Goal: Transaction & Acquisition: Purchase product/service

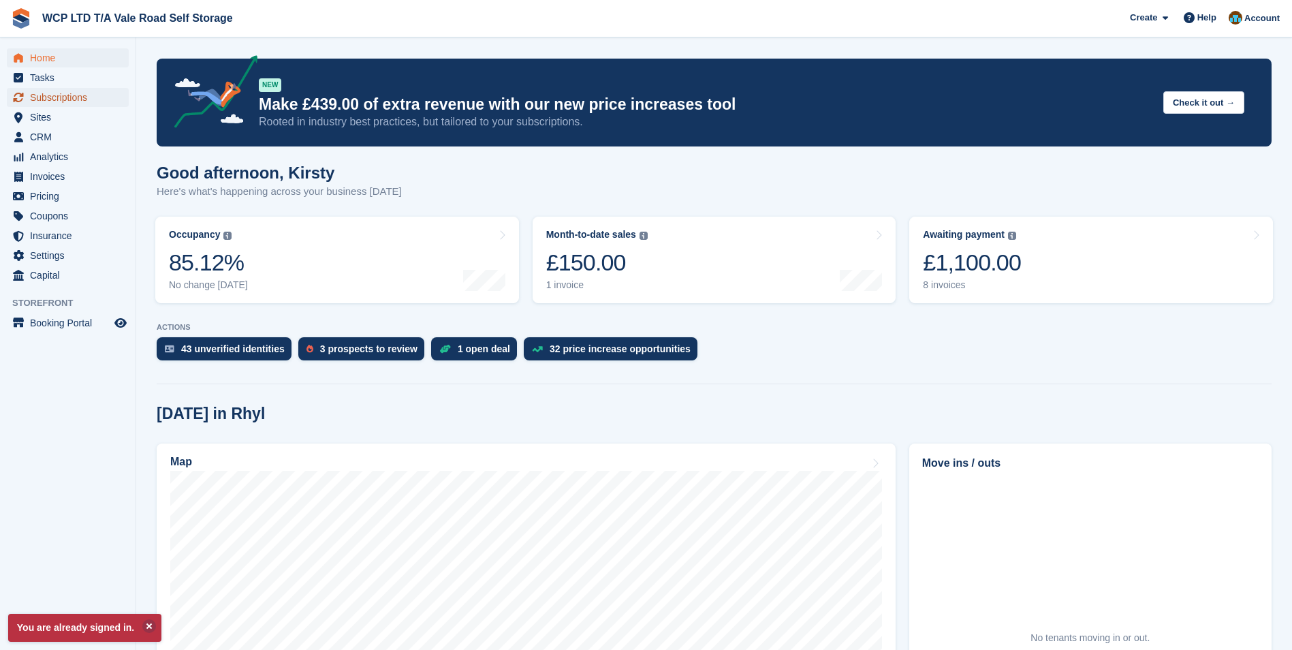
click at [42, 101] on span "Subscriptions" at bounding box center [71, 97] width 82 height 19
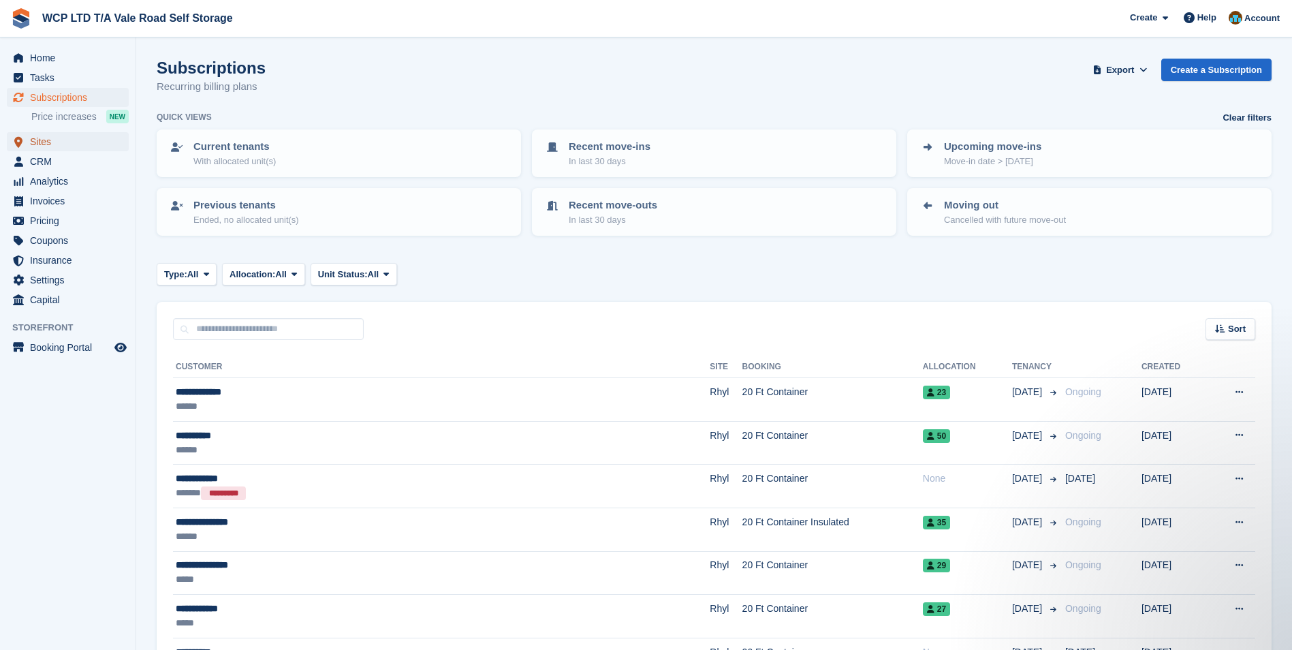
click at [39, 139] on span "Sites" at bounding box center [71, 141] width 82 height 19
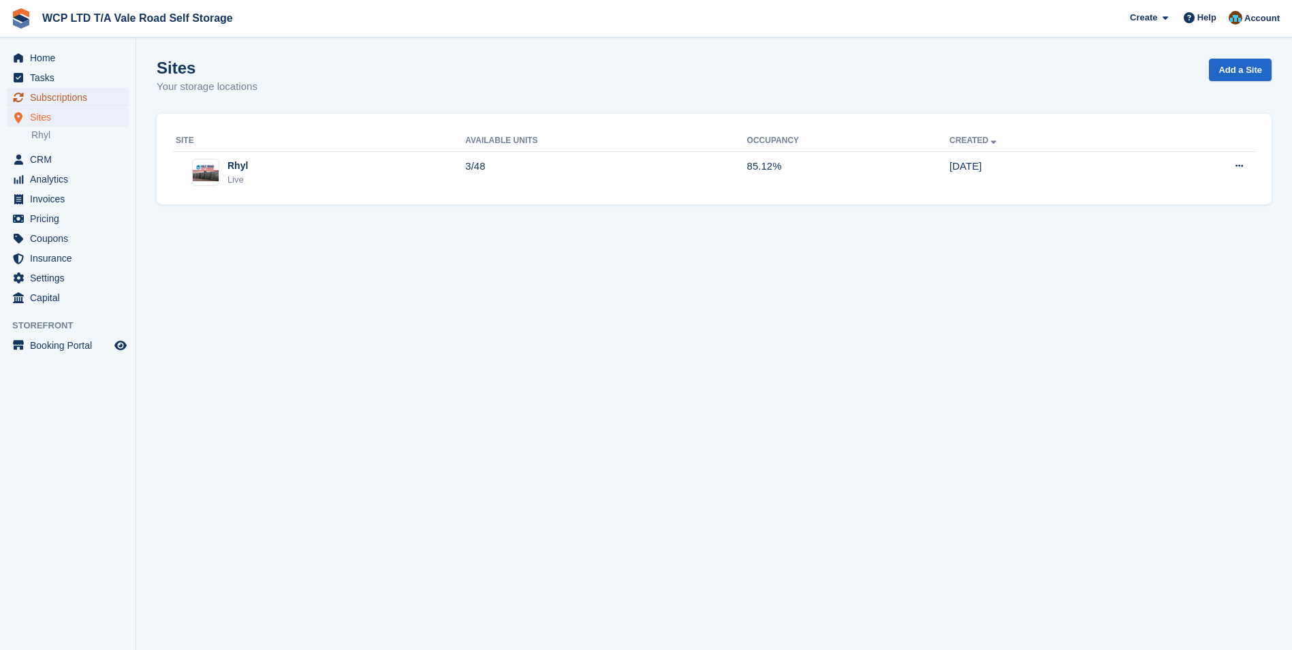
click at [83, 101] on span "Subscriptions" at bounding box center [71, 97] width 82 height 19
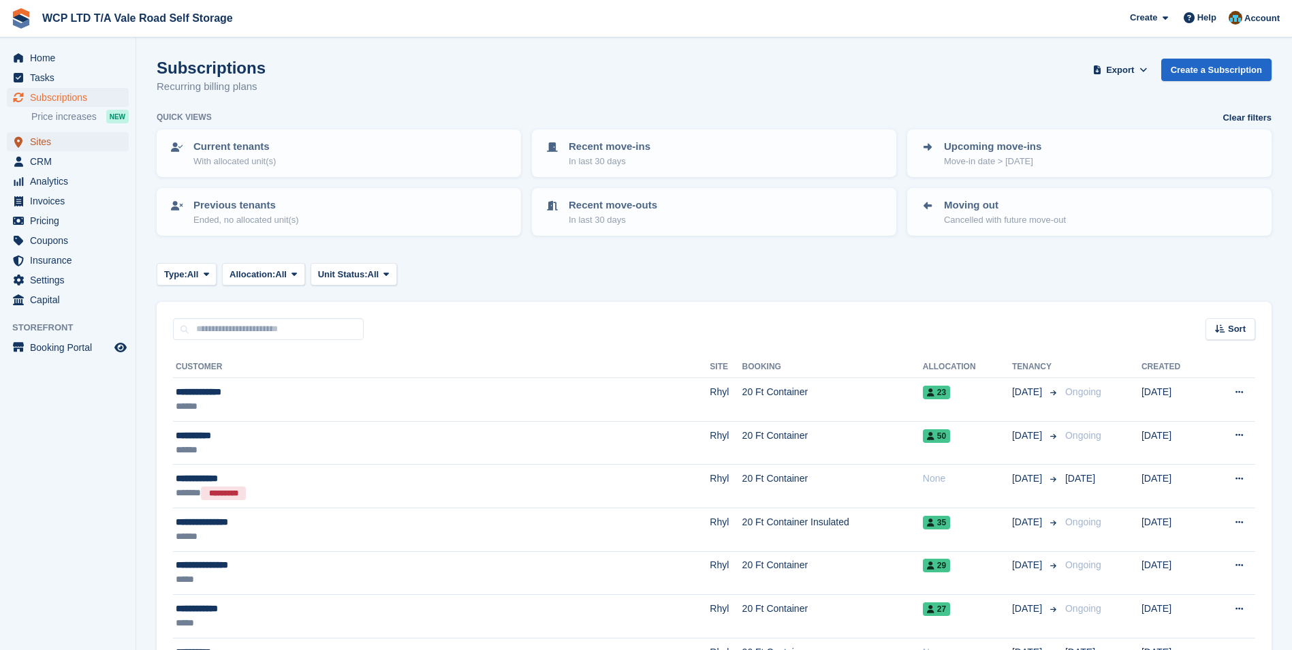
click at [47, 144] on span "Sites" at bounding box center [71, 141] width 82 height 19
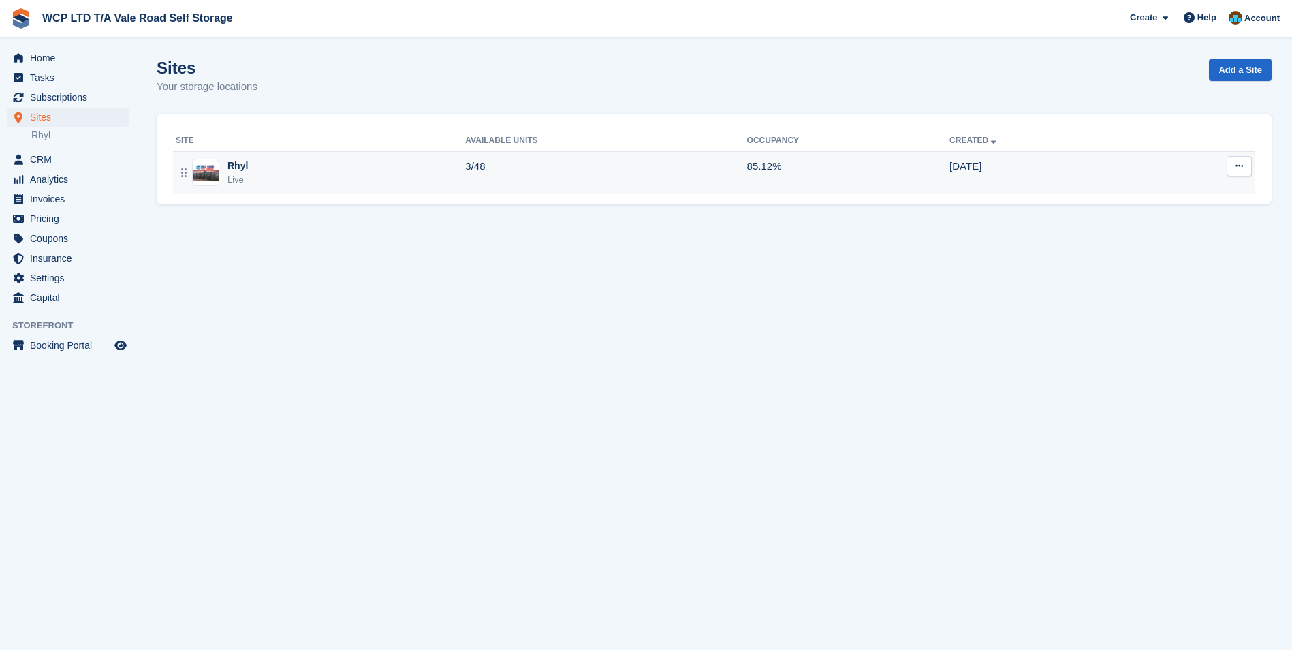
click at [249, 174] on div "Rhyl Live" at bounding box center [320, 173] width 289 height 28
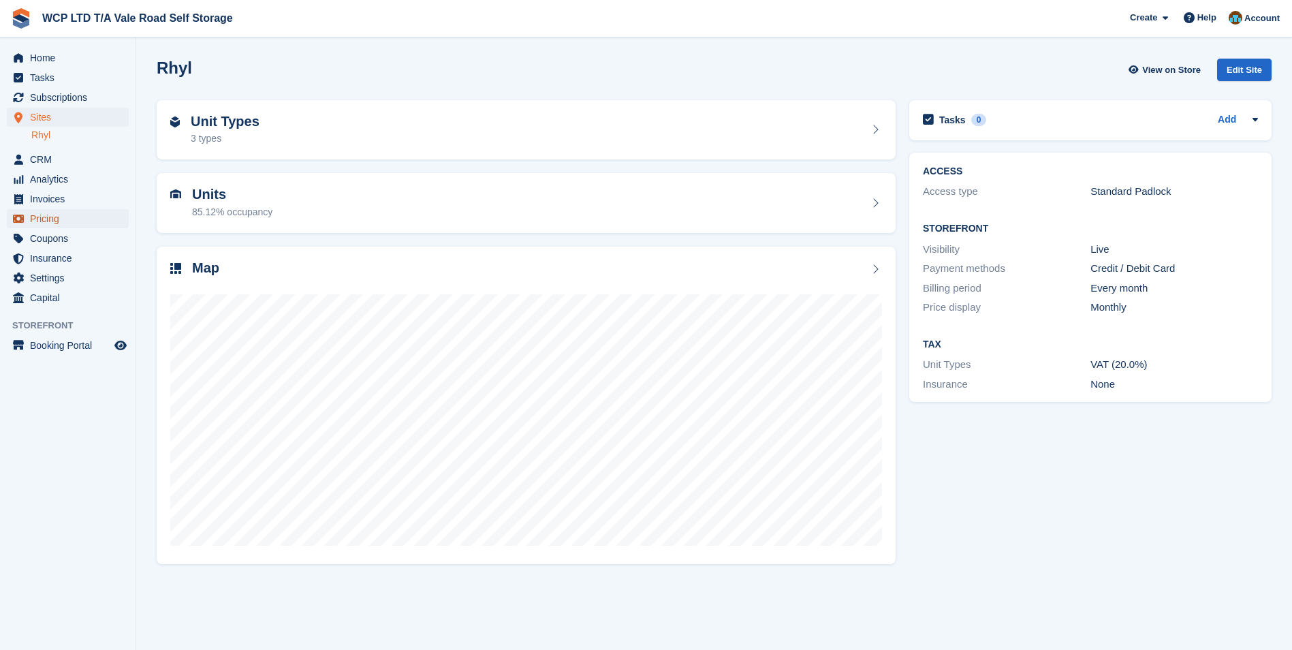
click at [46, 222] on span "Pricing" at bounding box center [71, 218] width 82 height 19
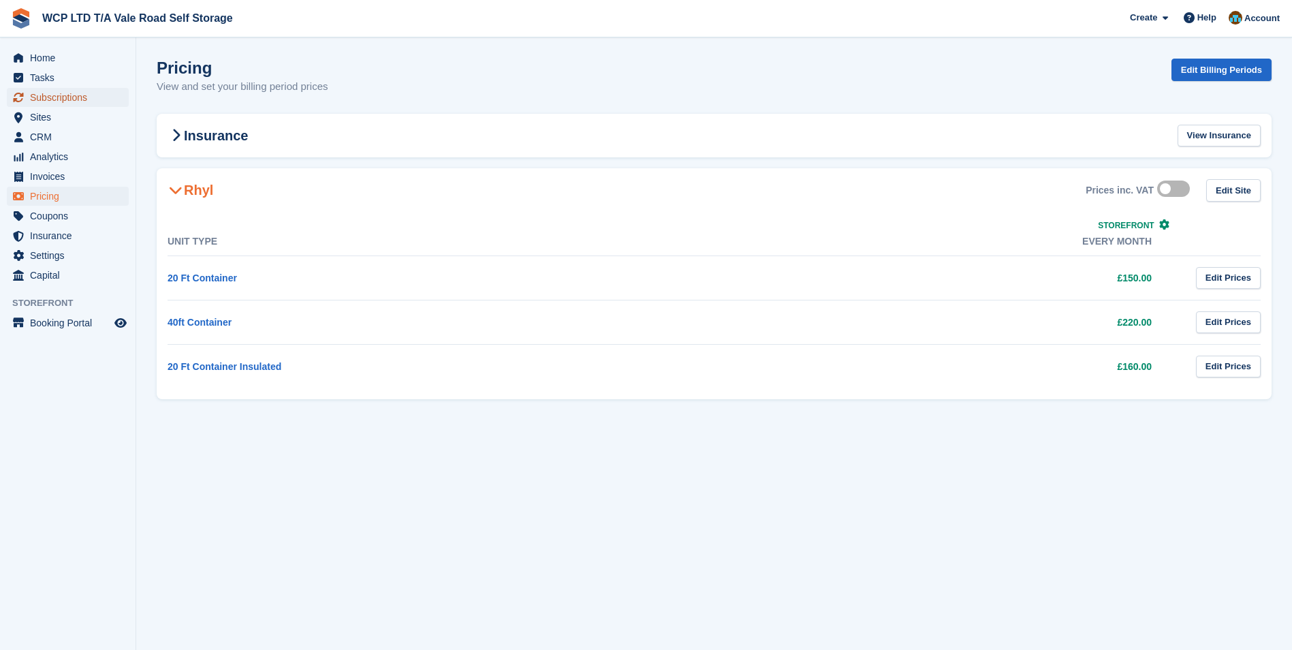
click at [42, 100] on span "Subscriptions" at bounding box center [71, 97] width 82 height 19
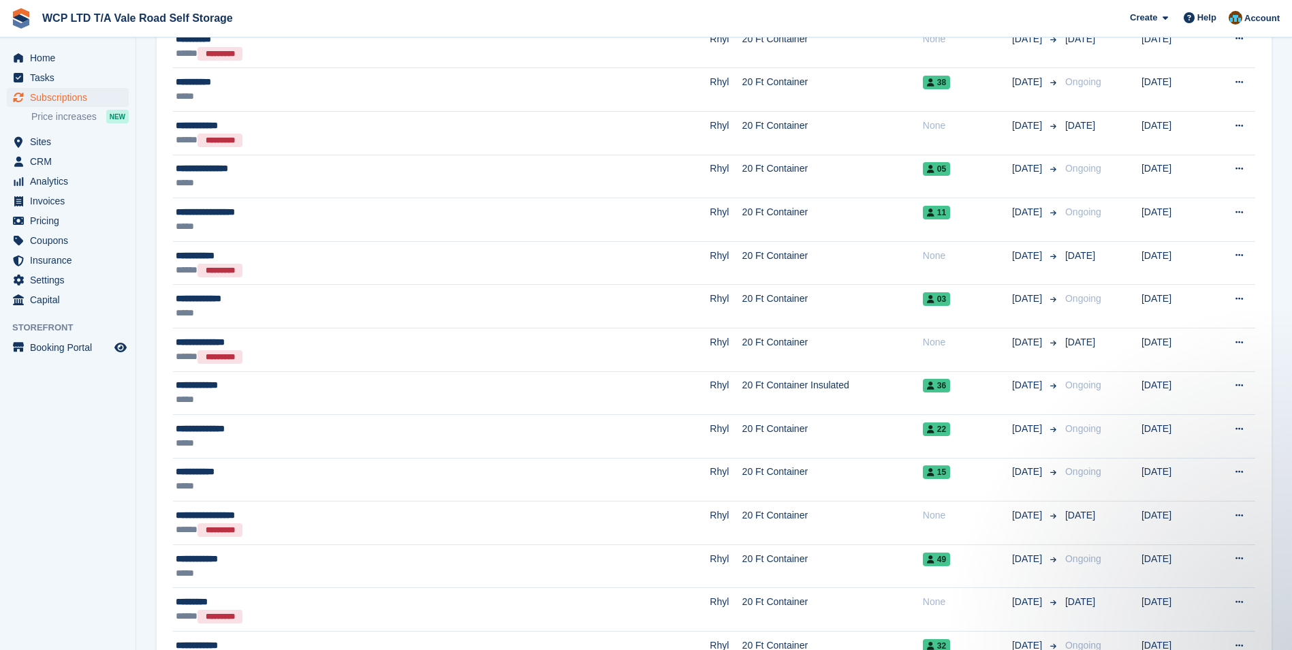
scroll to position [545, 0]
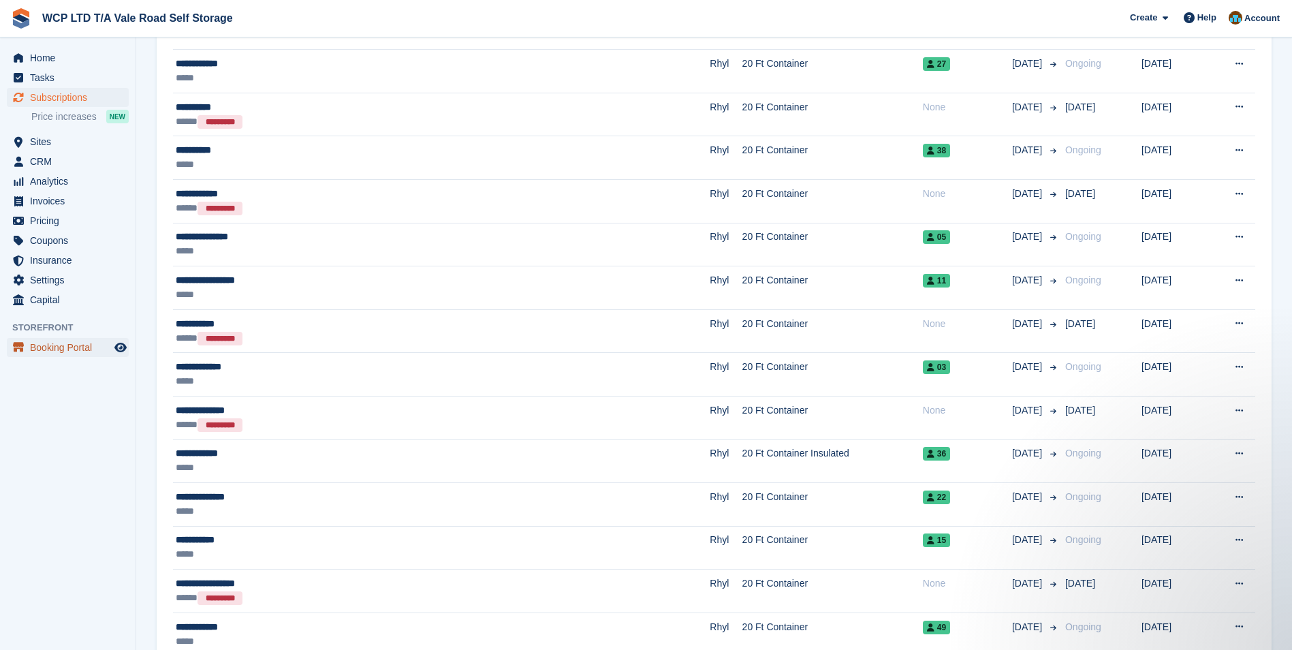
click at [37, 349] on span "Booking Portal" at bounding box center [71, 347] width 82 height 19
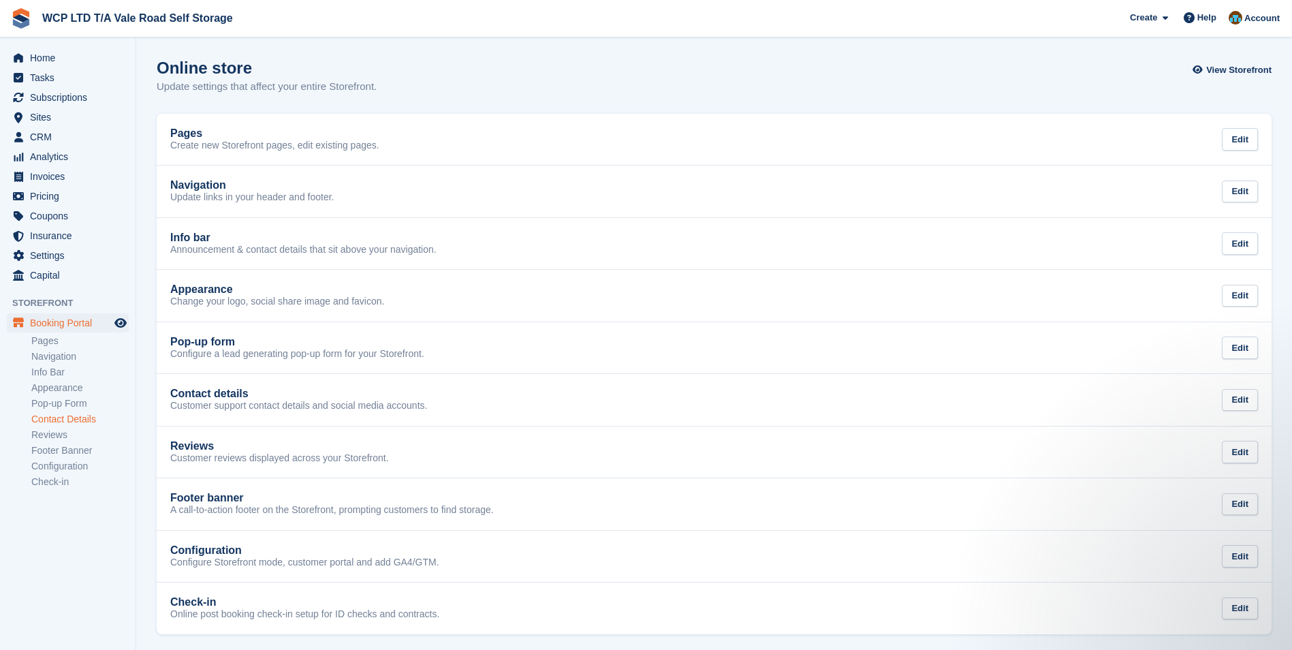
click at [39, 415] on link "Contact Details" at bounding box center [79, 419] width 97 height 13
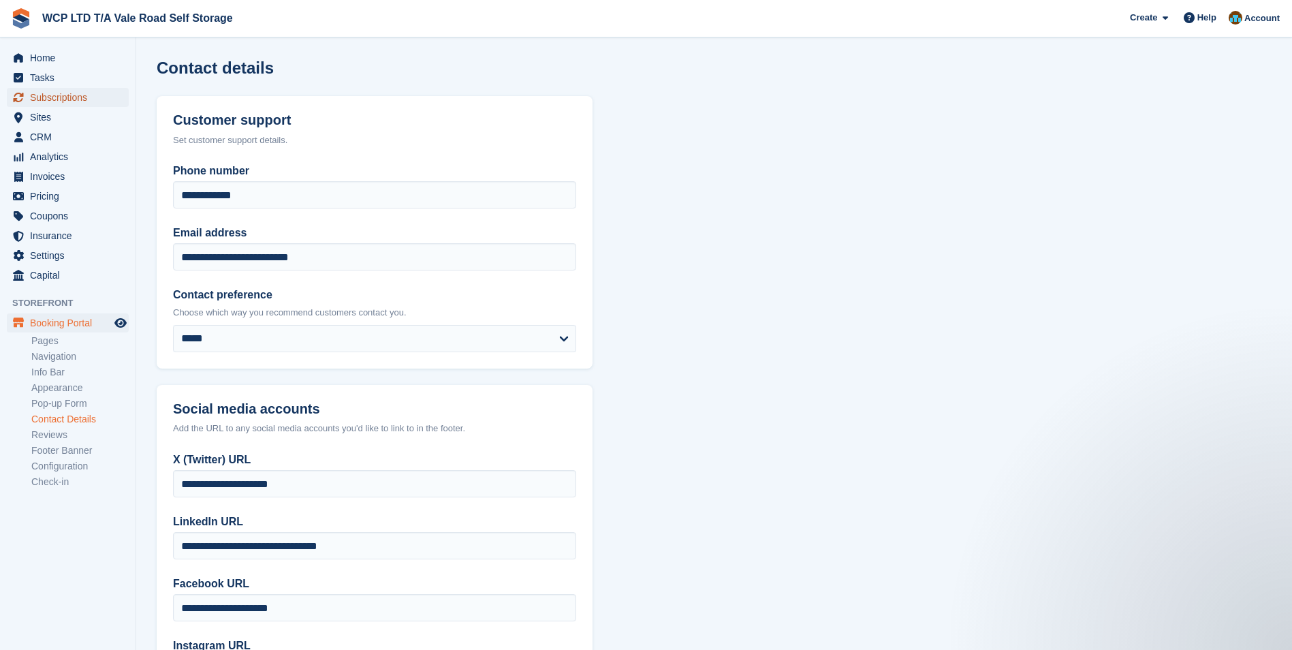
click at [42, 100] on span "Subscriptions" at bounding box center [71, 97] width 82 height 19
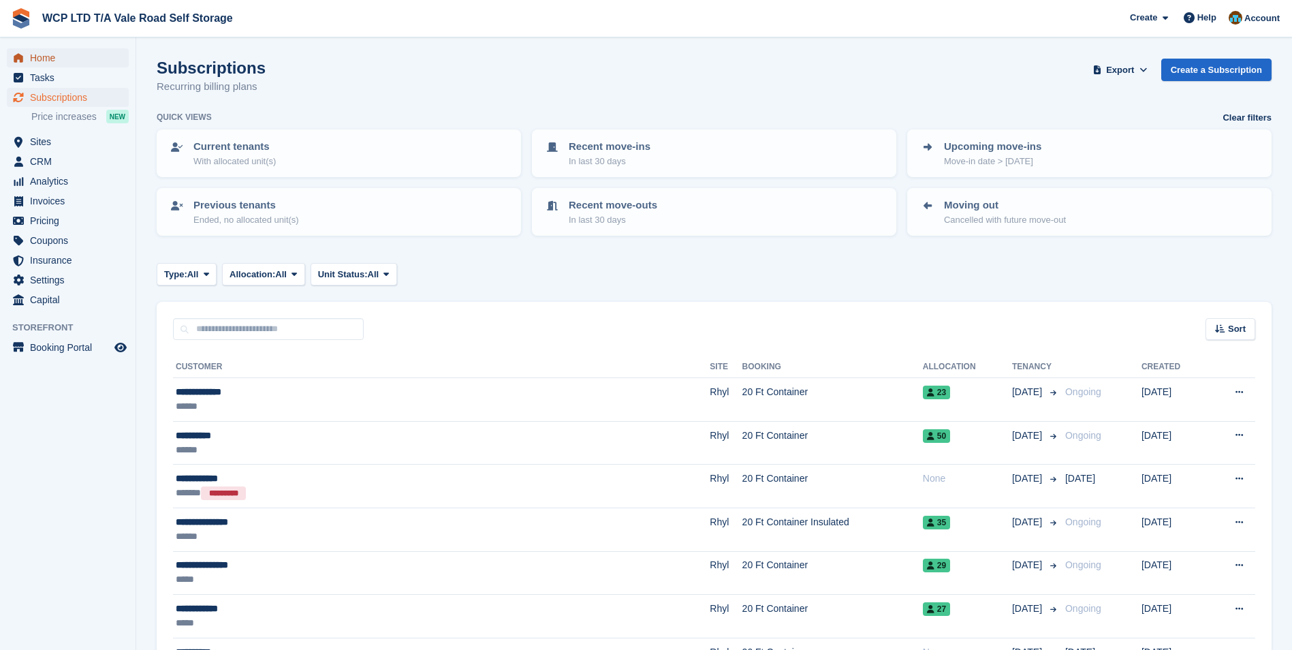
click at [50, 57] on span "Home" at bounding box center [71, 57] width 82 height 19
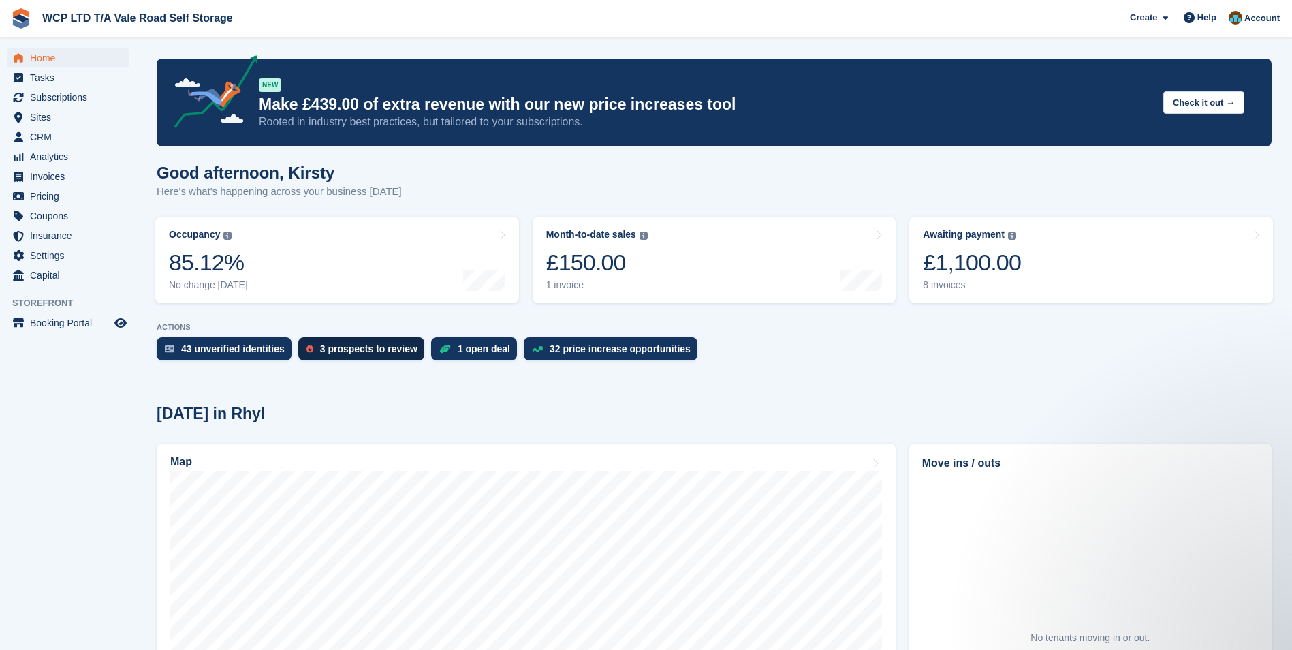
click at [349, 351] on div "3 prospects to review" at bounding box center [368, 348] width 97 height 11
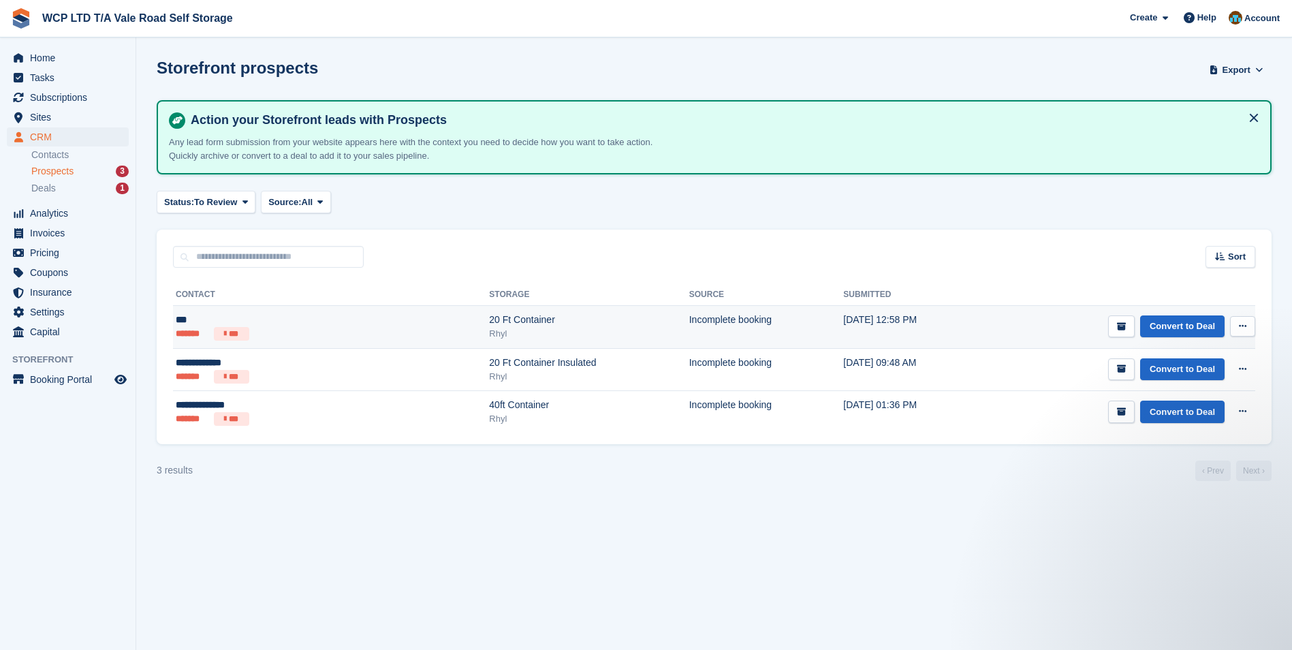
click at [489, 333] on div "Rhyl" at bounding box center [589, 334] width 200 height 14
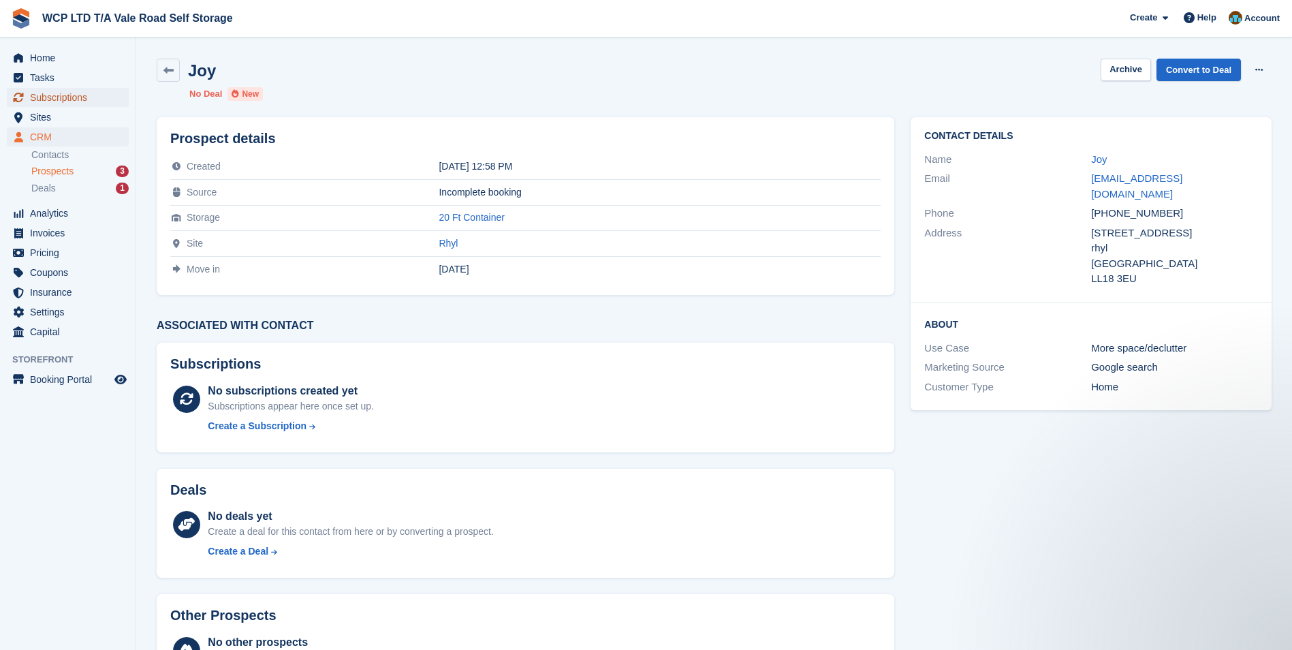
click at [60, 93] on span "Subscriptions" at bounding box center [71, 97] width 82 height 19
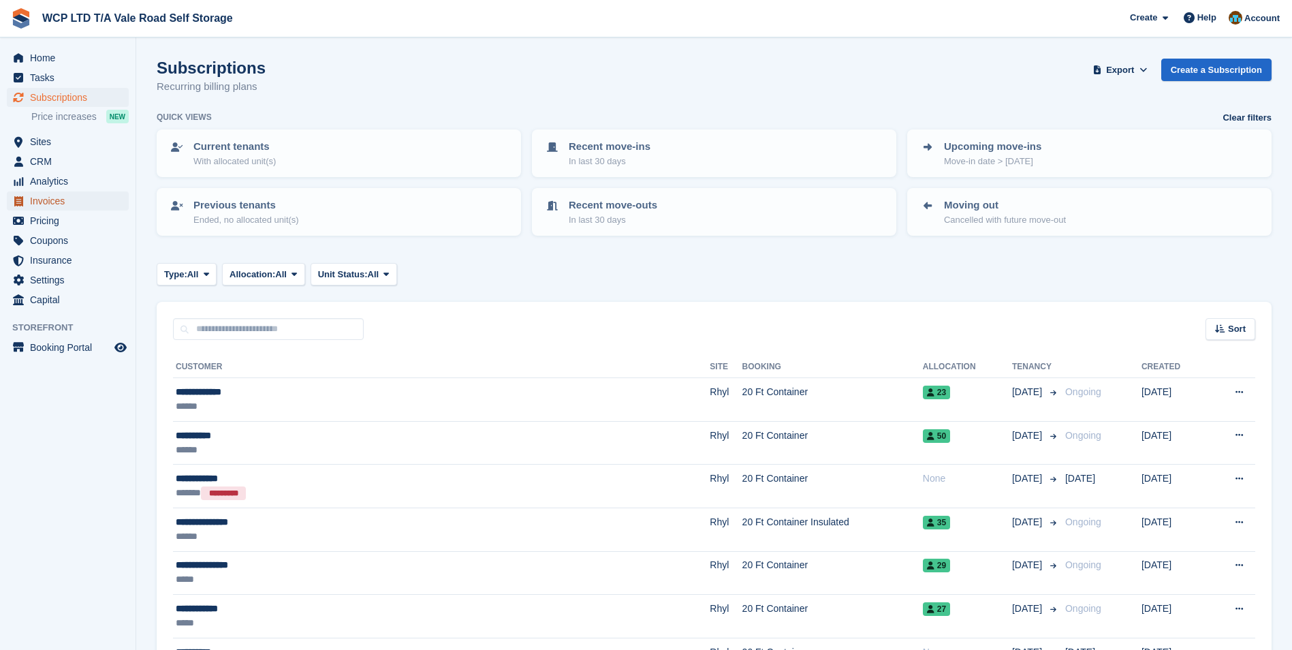
click at [48, 196] on span "Invoices" at bounding box center [71, 200] width 82 height 19
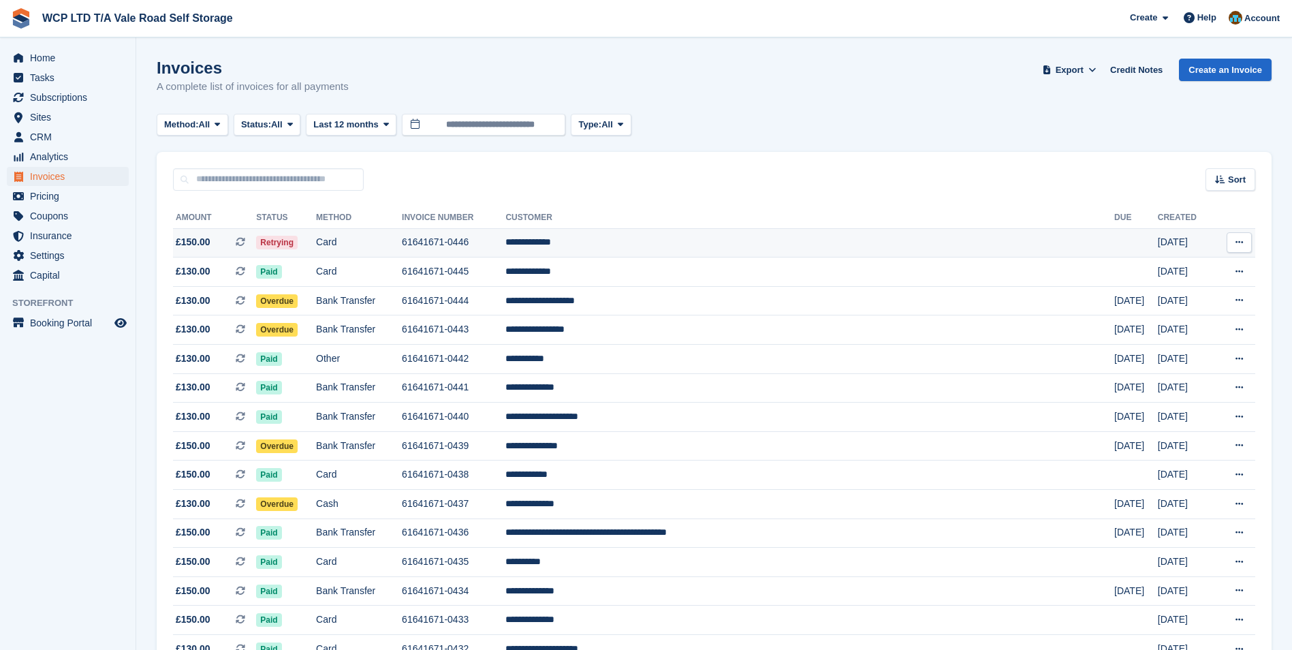
click at [505, 246] on td "61641671-0446" at bounding box center [453, 242] width 103 height 29
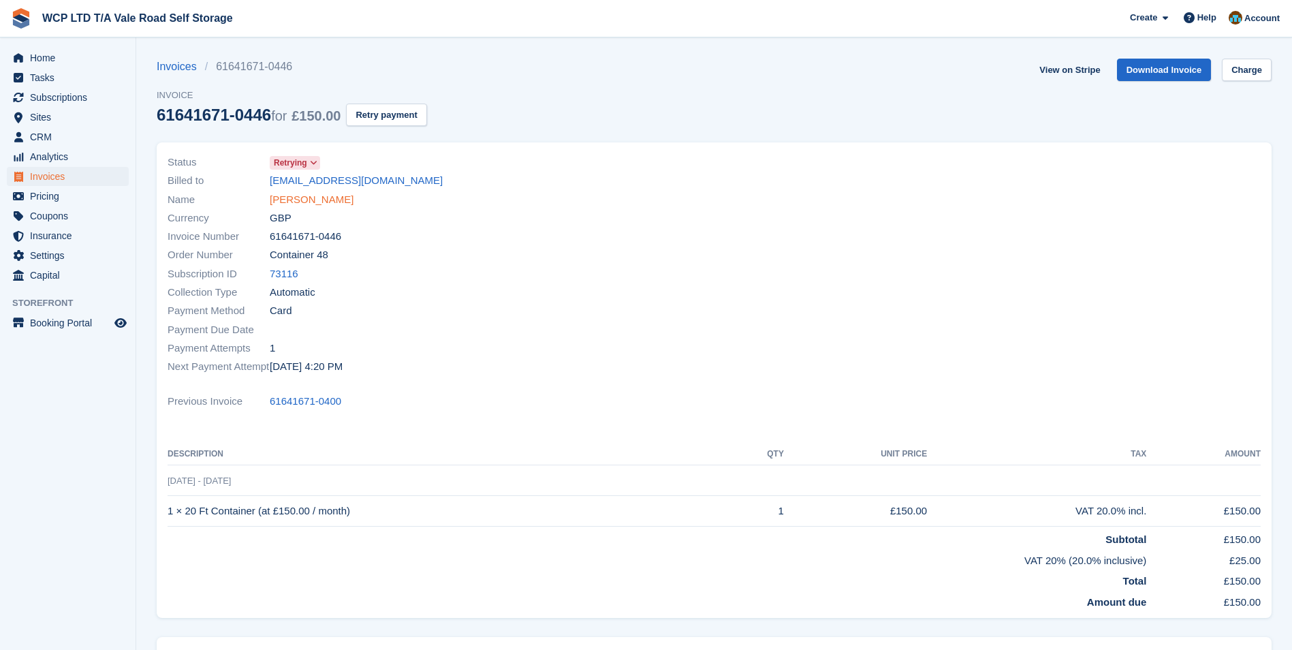
click at [284, 197] on link "[PERSON_NAME]" at bounding box center [312, 200] width 84 height 16
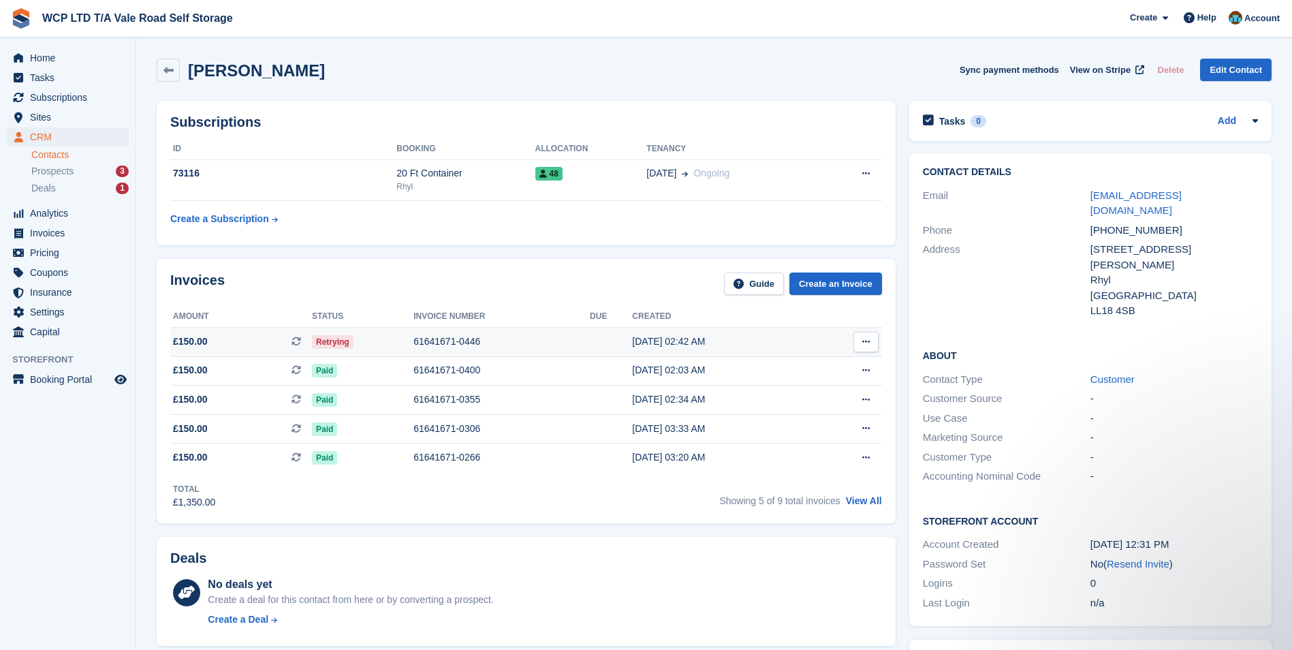
click at [859, 342] on button at bounding box center [865, 342] width 25 height 20
click at [602, 253] on div "Invoices Guide Create an Invoice Amount Status Invoice number Due Created £150.…" at bounding box center [526, 391] width 752 height 278
click at [419, 336] on div "61641671-0446" at bounding box center [501, 341] width 176 height 14
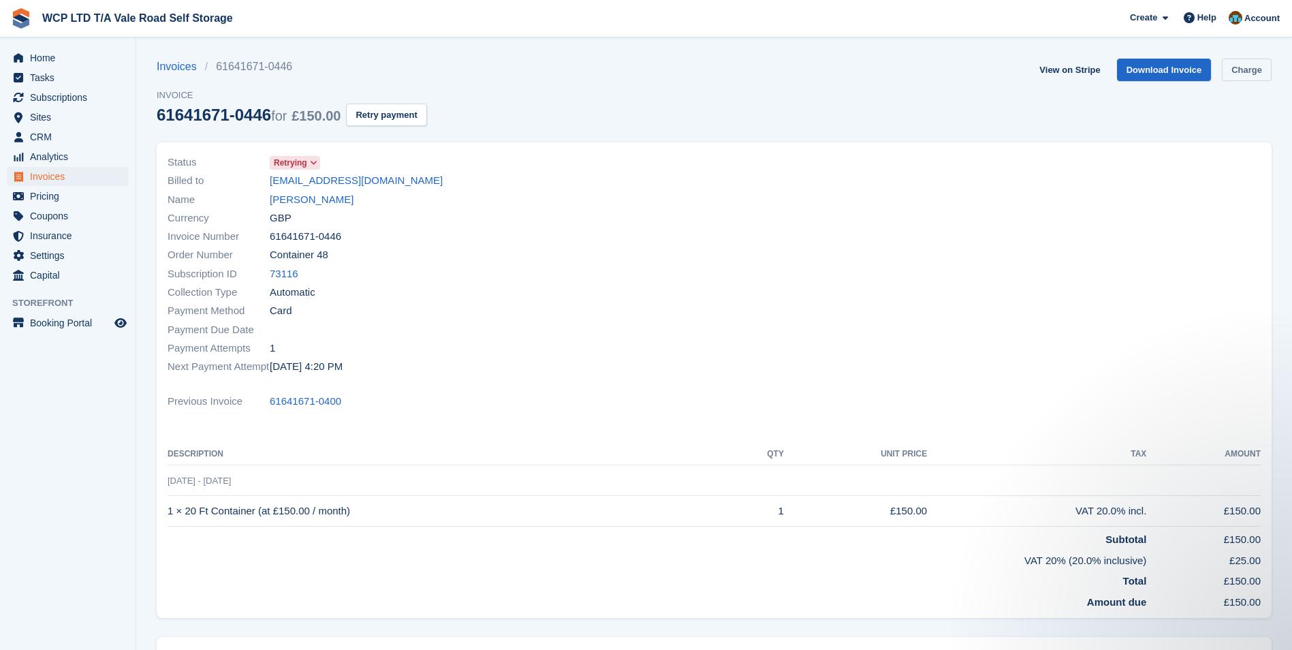
click at [1255, 78] on link "Charge" at bounding box center [1247, 70] width 50 height 22
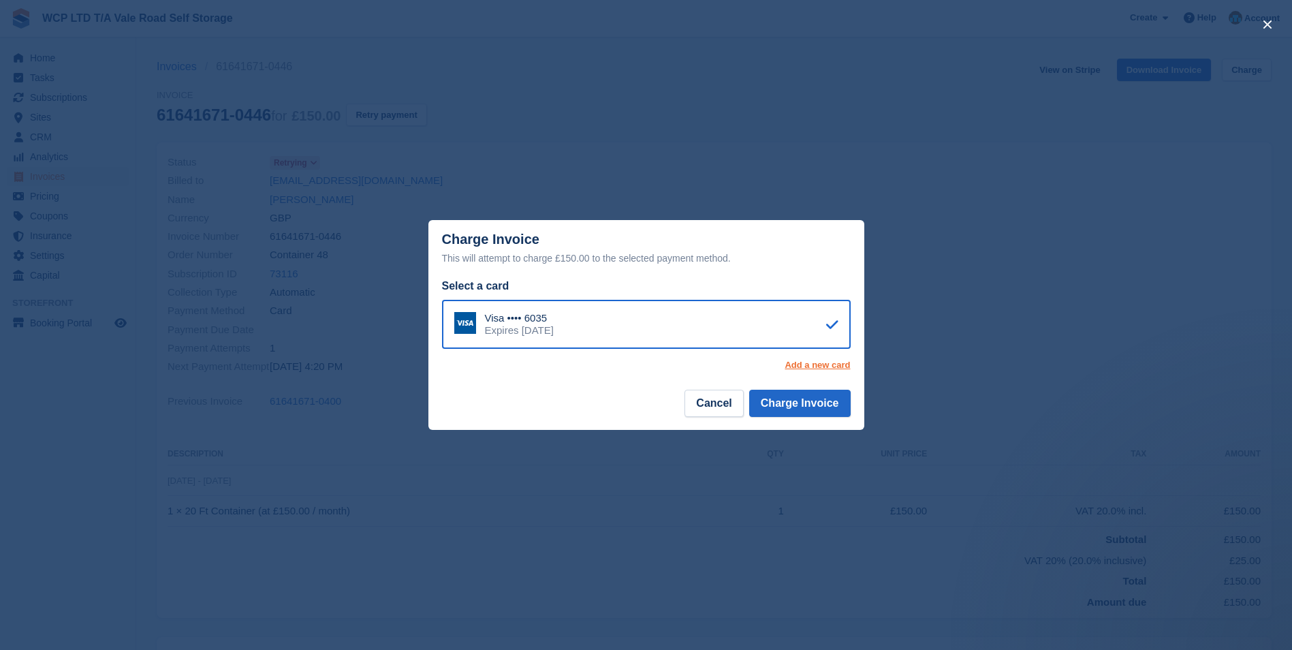
click at [818, 368] on link "Add a new card" at bounding box center [816, 365] width 65 height 11
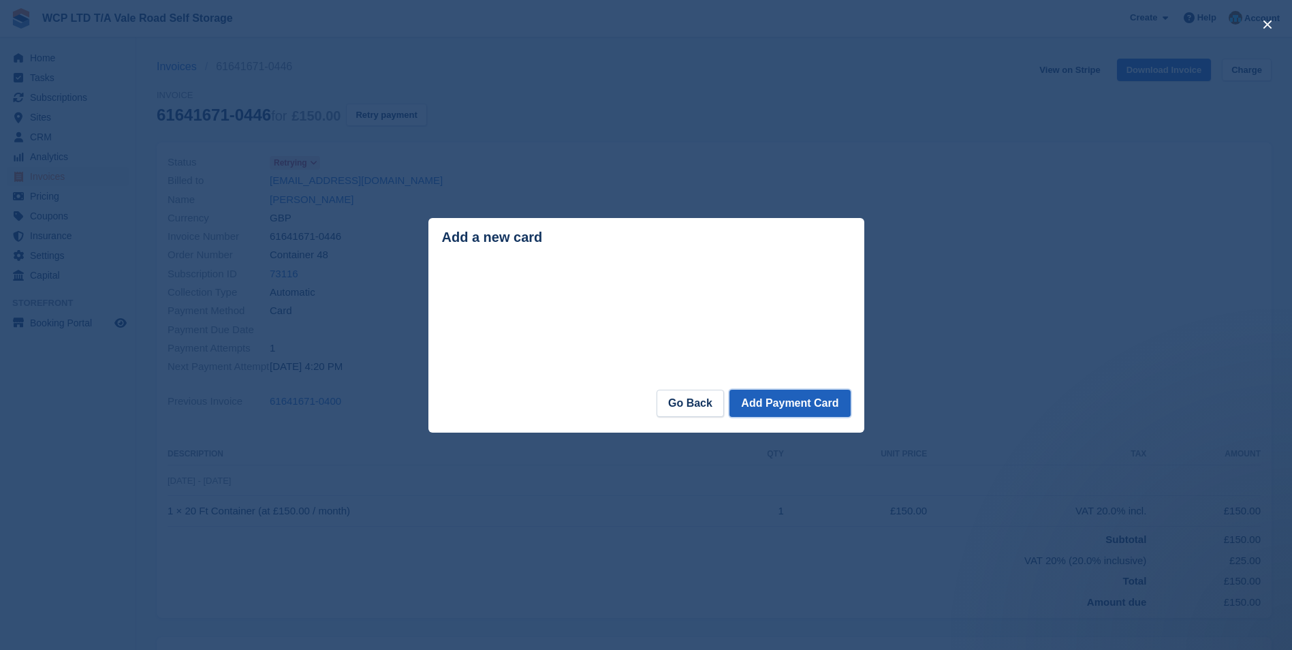
click at [769, 406] on button "Add Payment Card" at bounding box center [789, 402] width 121 height 27
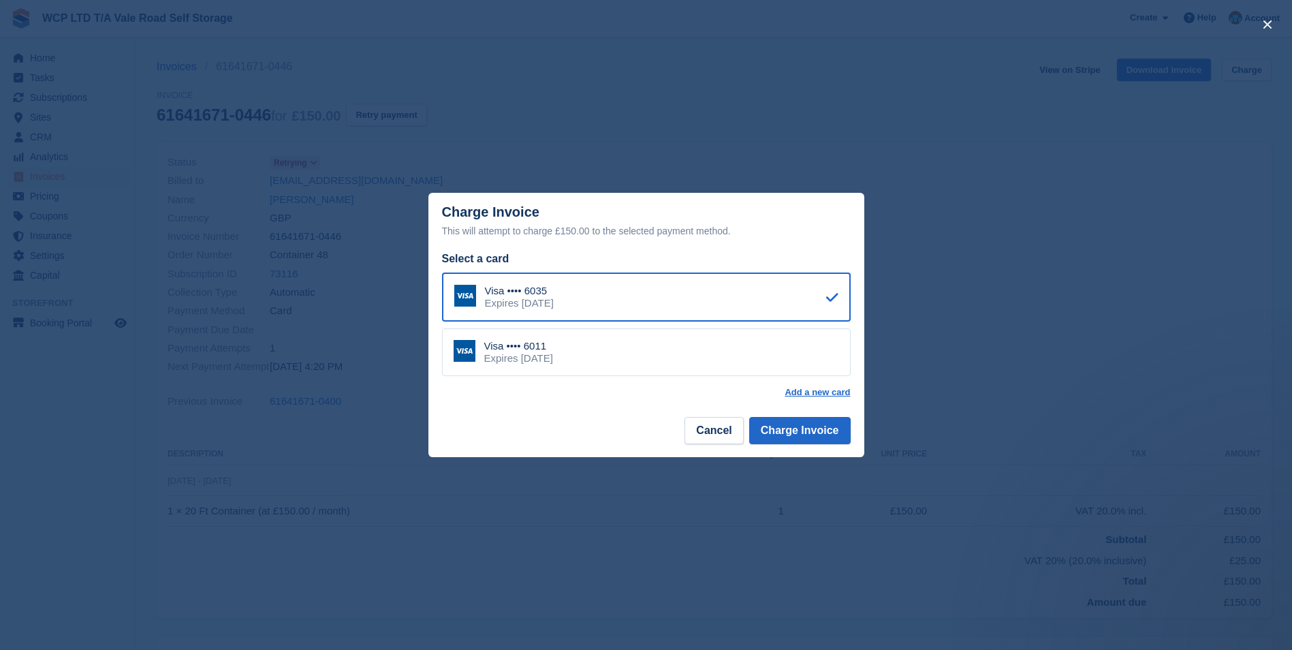
click at [624, 355] on div "Visa •••• 6011 Expires [DATE]" at bounding box center [646, 352] width 409 height 48
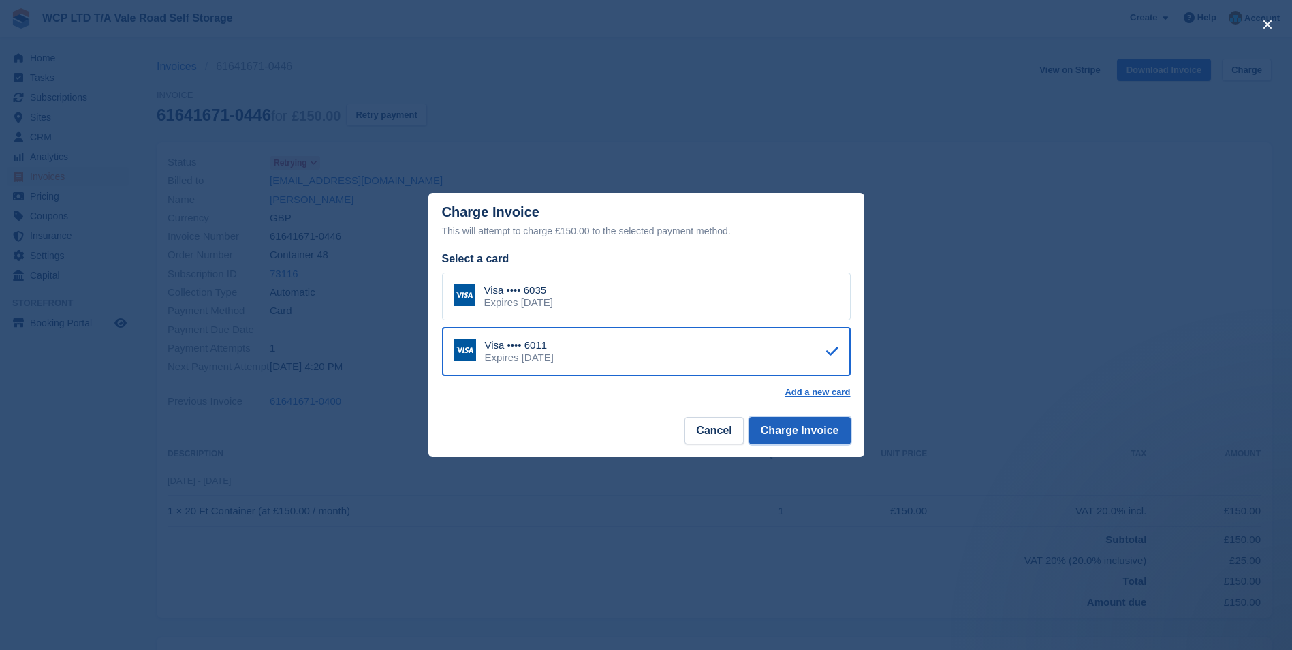
click at [822, 434] on button "Charge Invoice" at bounding box center [799, 430] width 101 height 27
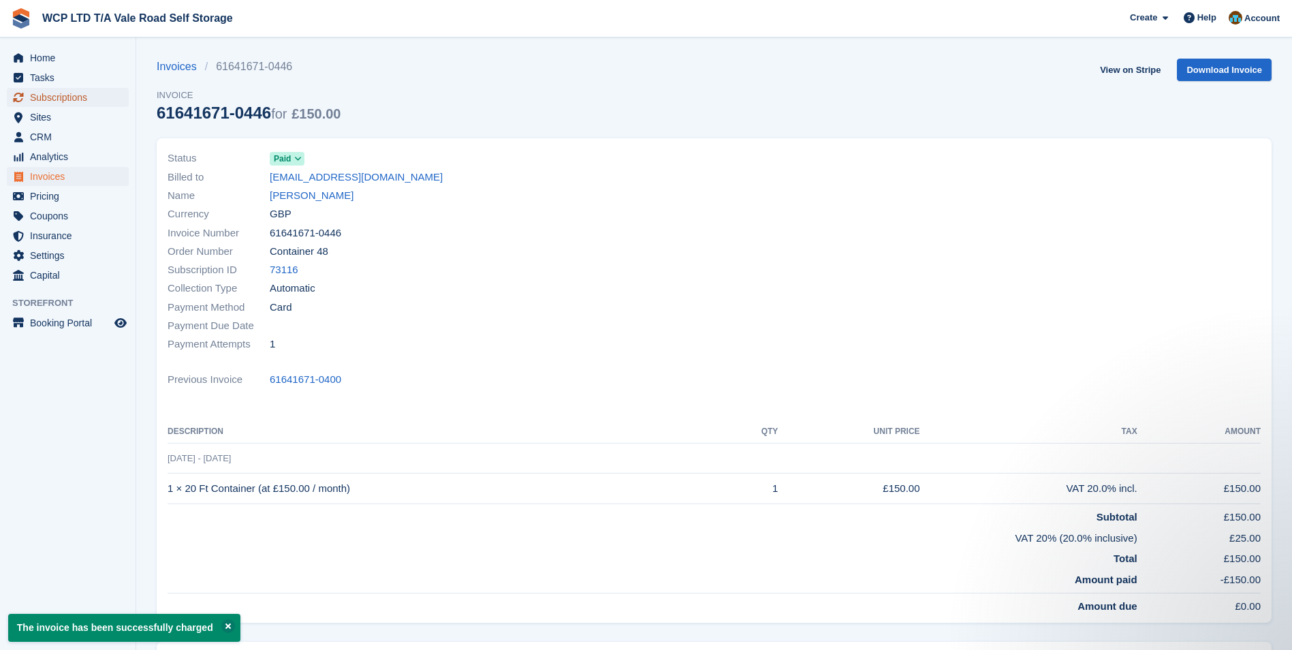
click at [53, 100] on span "Subscriptions" at bounding box center [71, 97] width 82 height 19
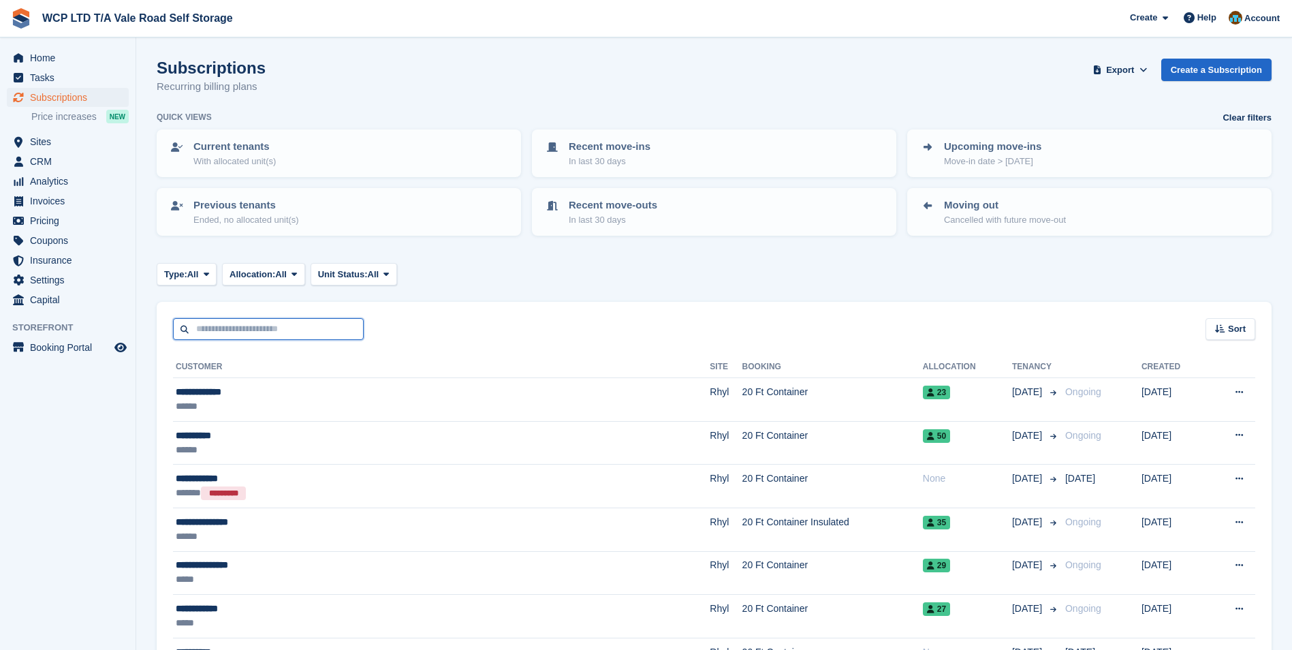
click at [259, 325] on input "text" at bounding box center [268, 329] width 191 height 22
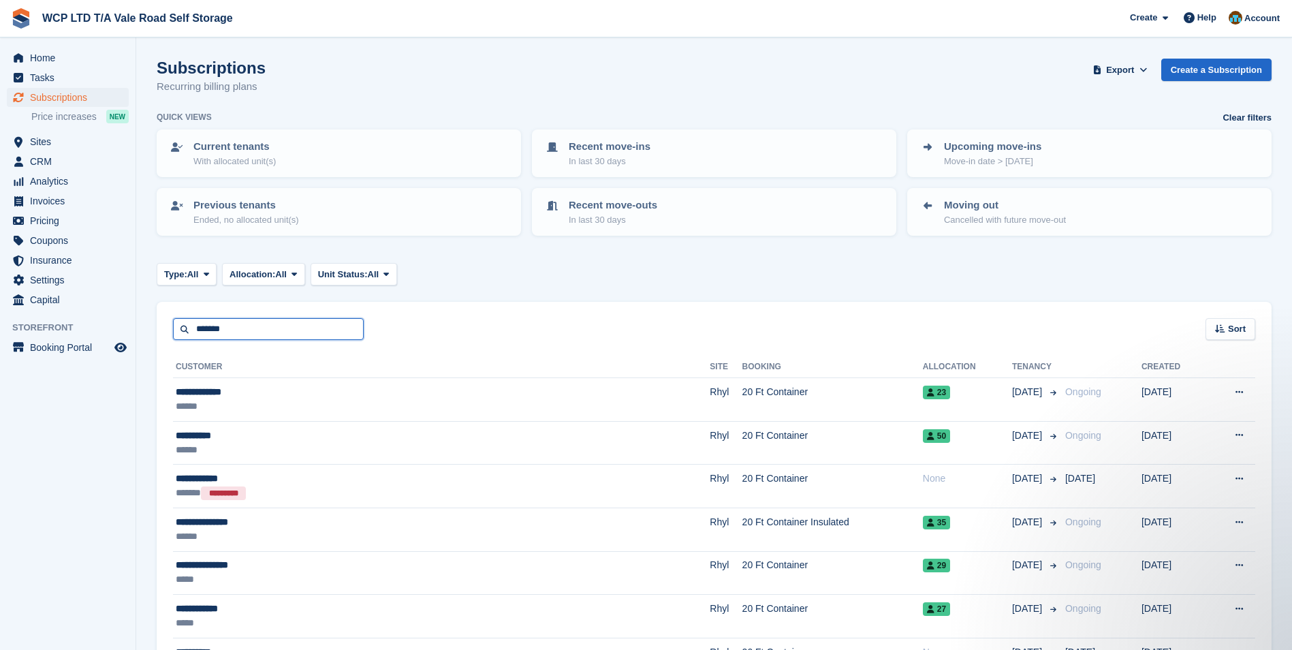
type input "******"
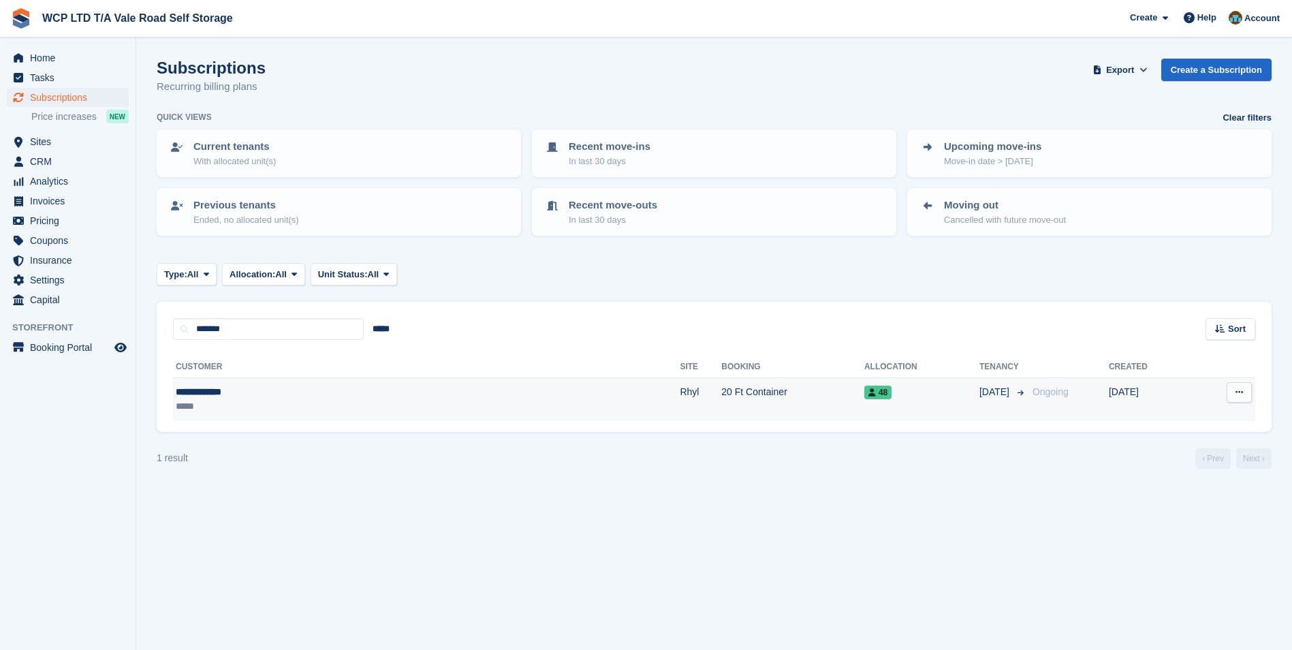
click at [292, 409] on div "*****" at bounding box center [291, 406] width 231 height 14
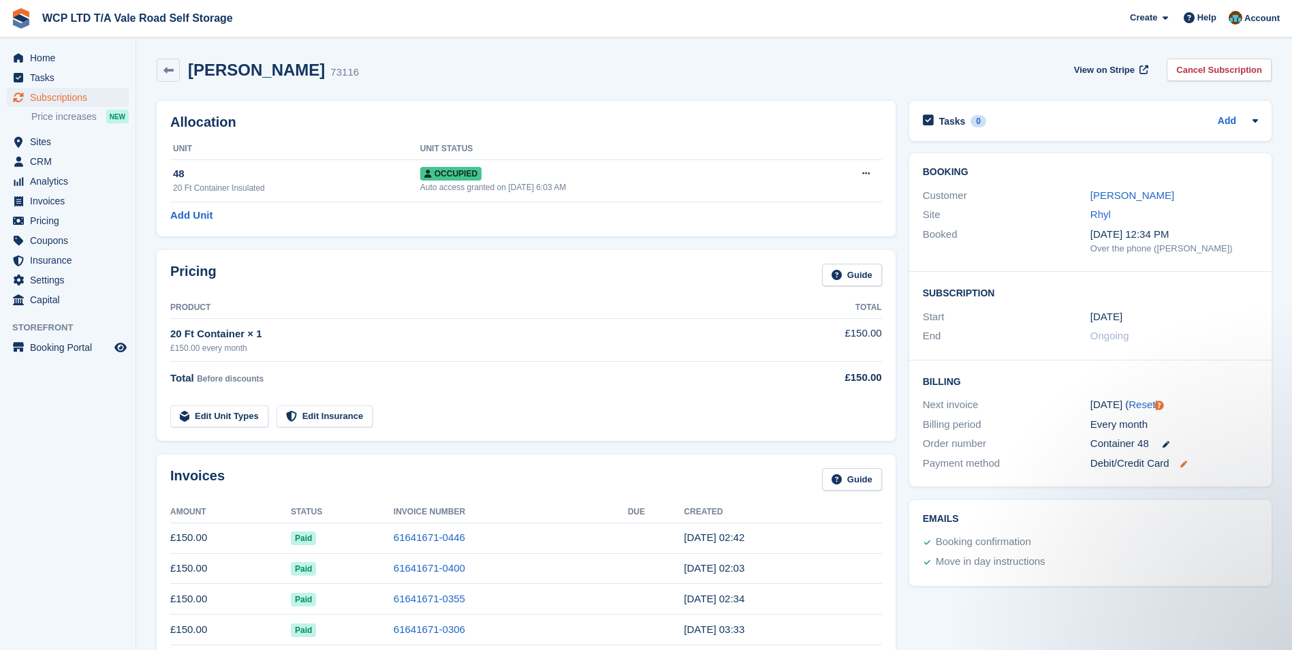
click at [1184, 462] on icon at bounding box center [1183, 463] width 7 height 7
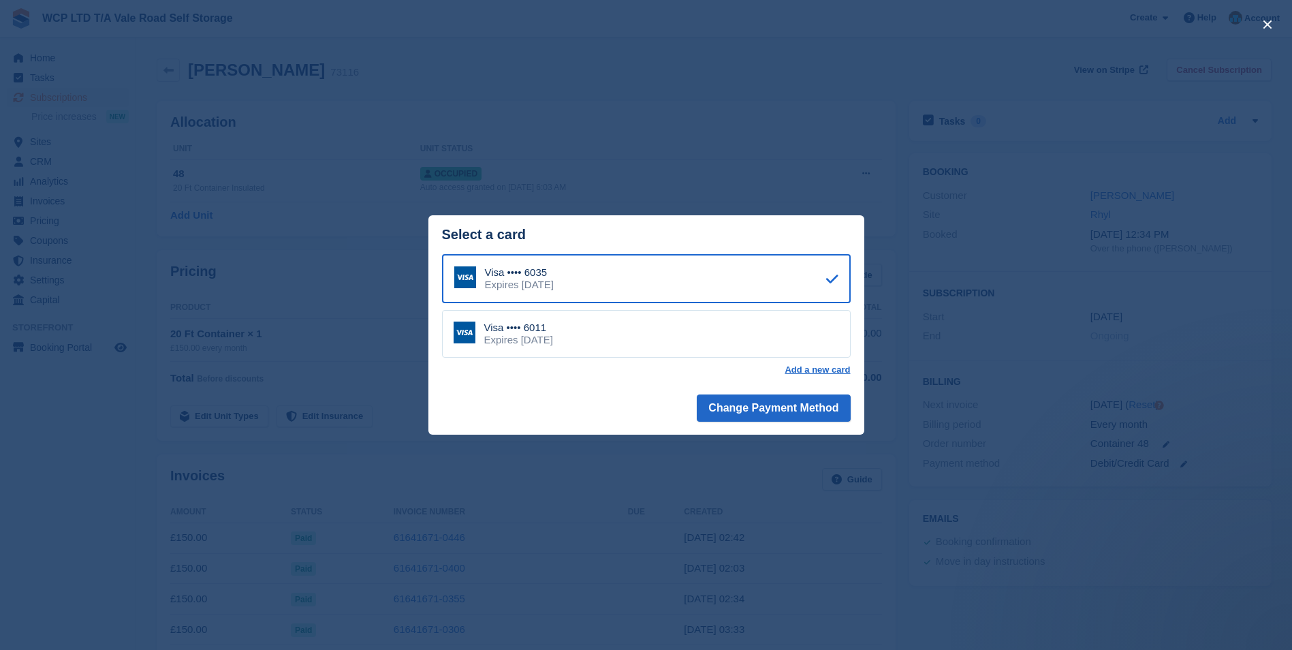
click at [745, 345] on div "Visa •••• 6011 Expires [DATE]" at bounding box center [646, 334] width 409 height 48
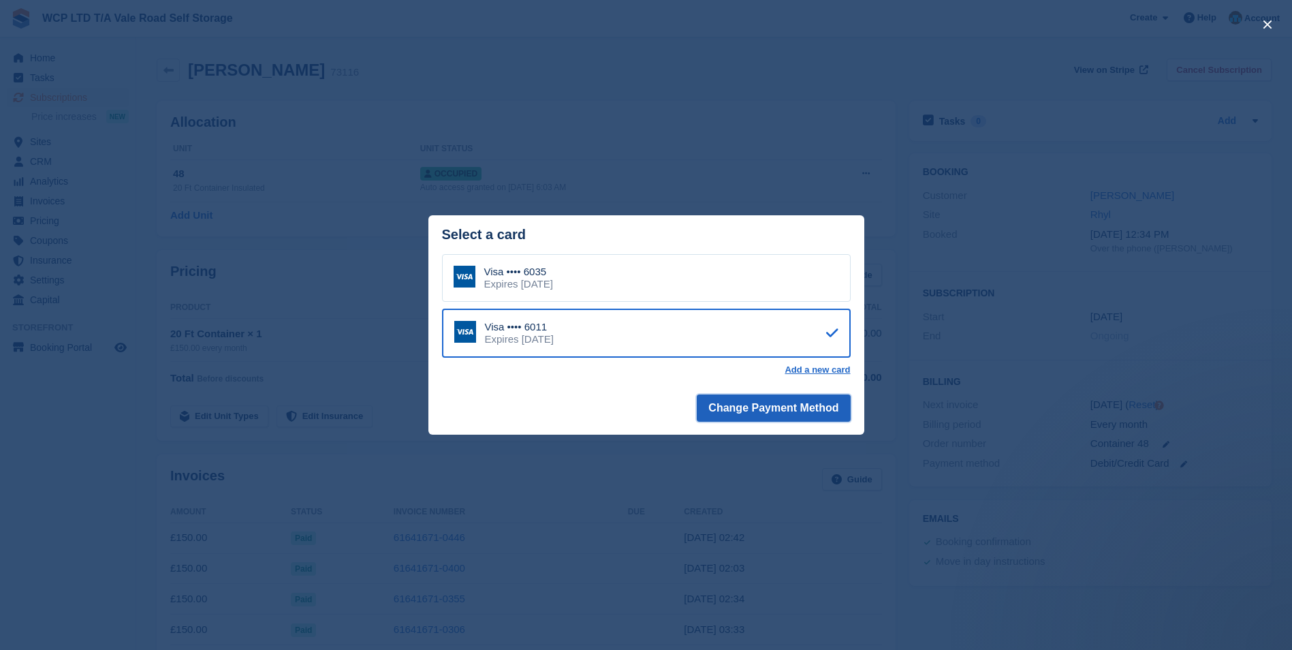
click at [746, 411] on button "Change Payment Method" at bounding box center [773, 407] width 153 height 27
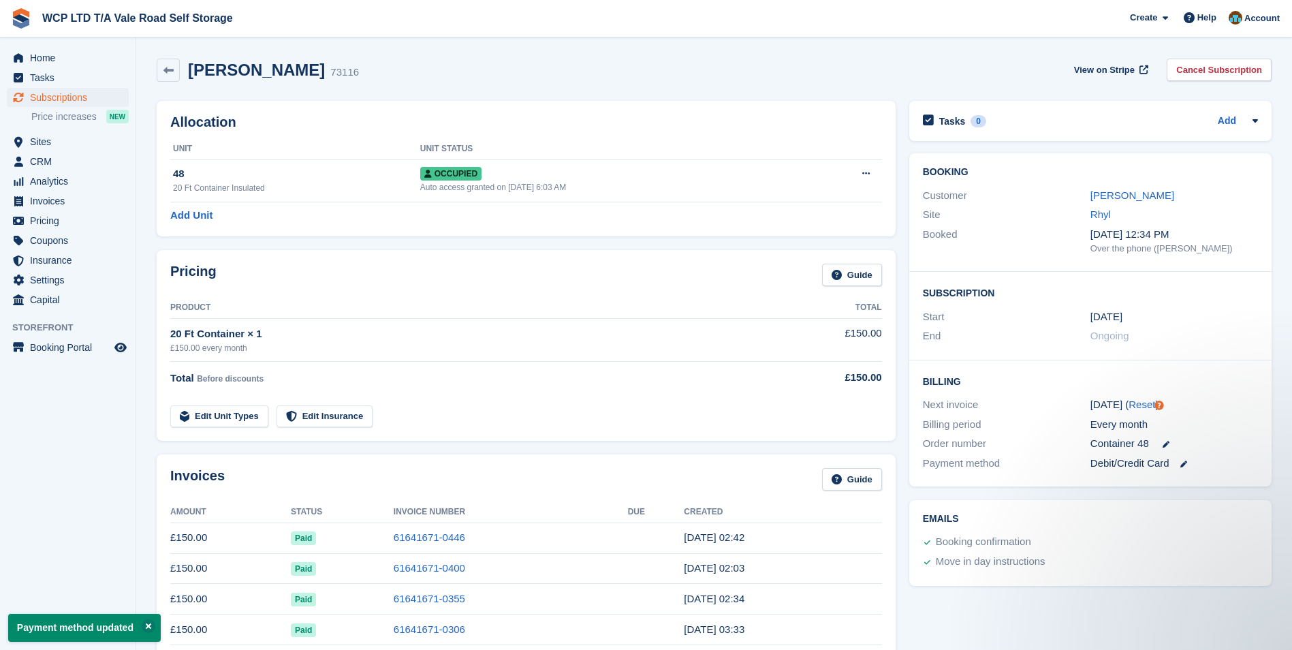
click at [1177, 462] on link at bounding box center [1178, 464] width 18 height 16
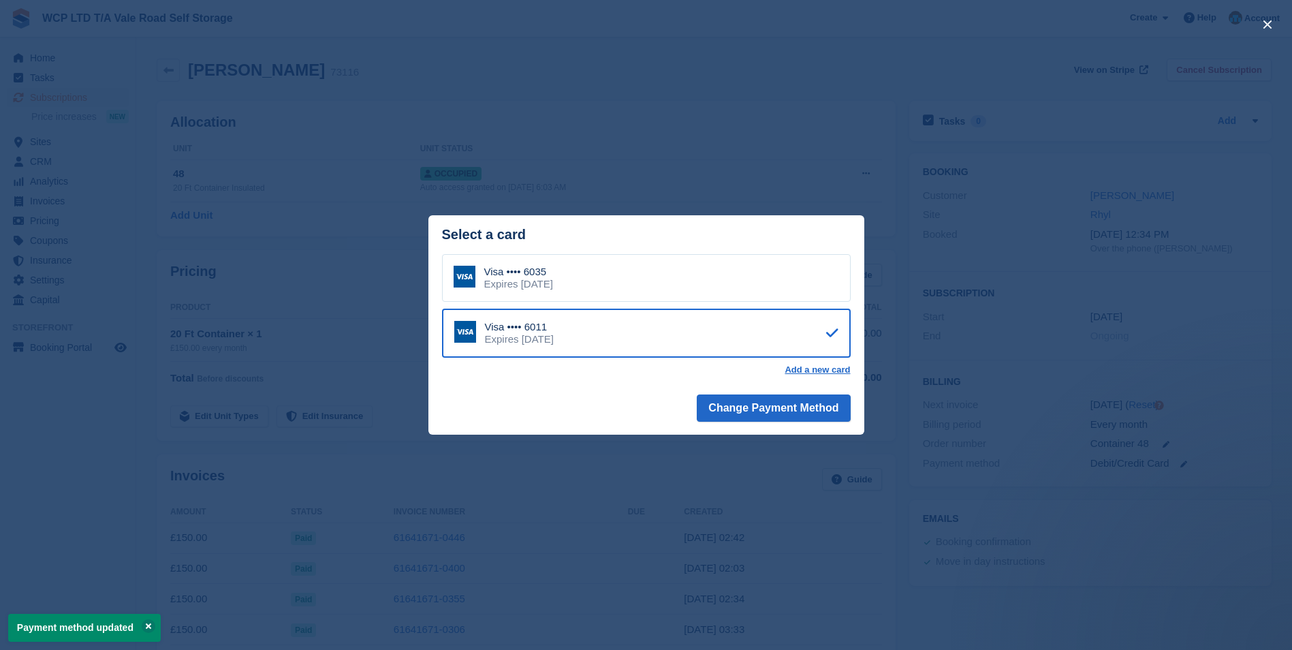
click at [1256, 541] on div "close" at bounding box center [646, 325] width 1292 height 650
